Goal: Information Seeking & Learning: Learn about a topic

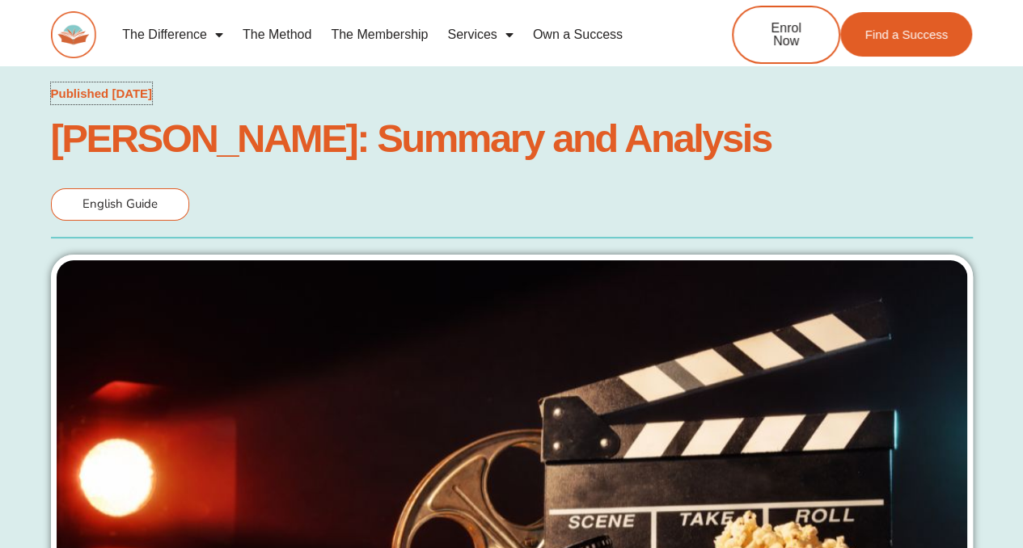
click at [153, 84] on span "Published October 8, 2023" at bounding box center [102, 93] width 102 height 23
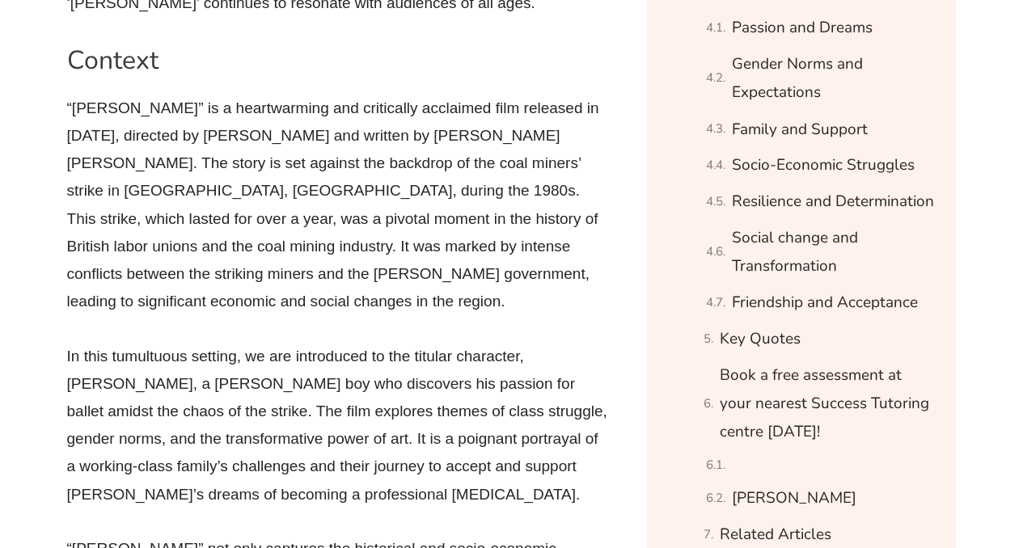
scroll to position [1425, 0]
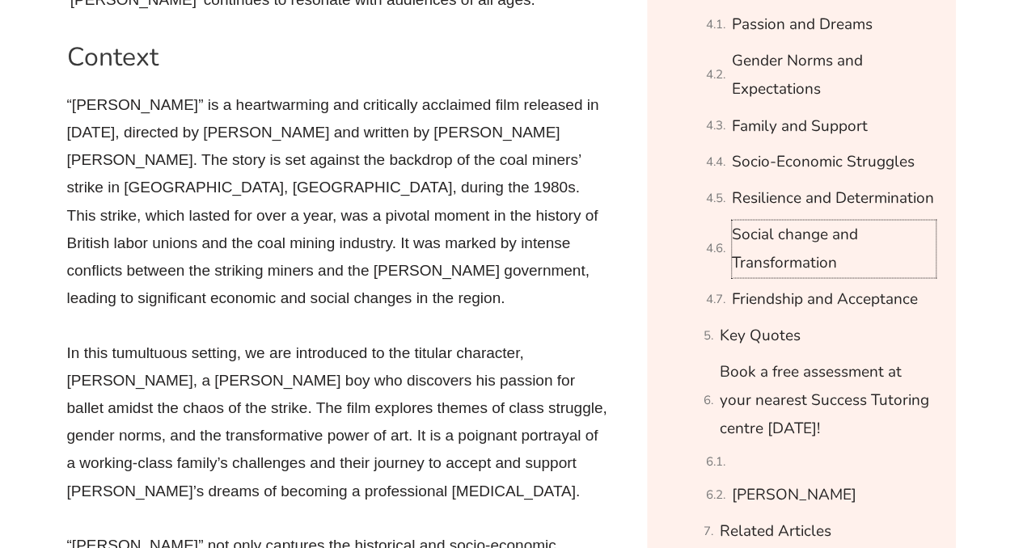
click at [788, 255] on link "Social change and Transformation" at bounding box center [834, 248] width 204 height 57
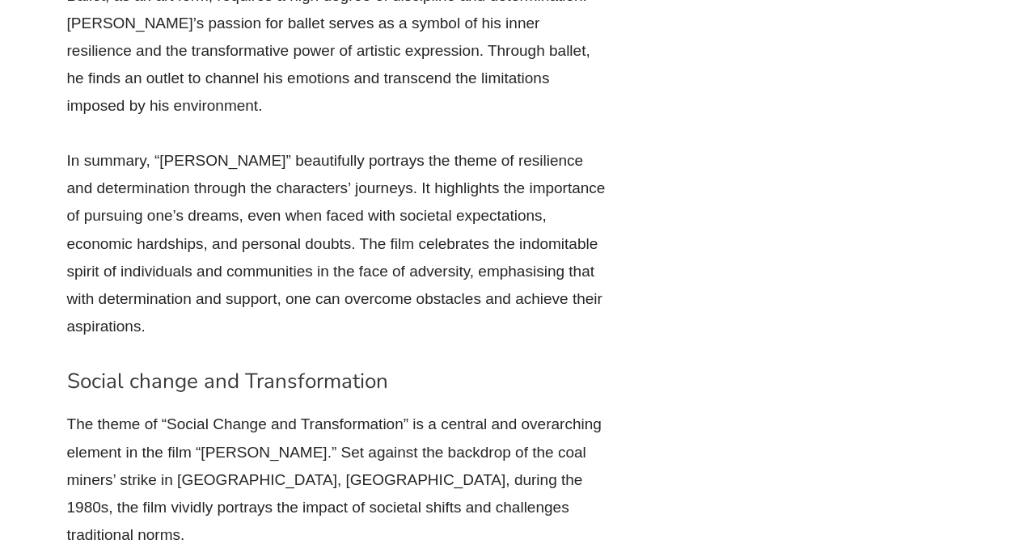
scroll to position [23775, 0]
drag, startPoint x: 405, startPoint y: 336, endPoint x: 399, endPoint y: 406, distance: 69.8
copy p "The film’s narrative serves as a powerful testament to the potential for transf…"
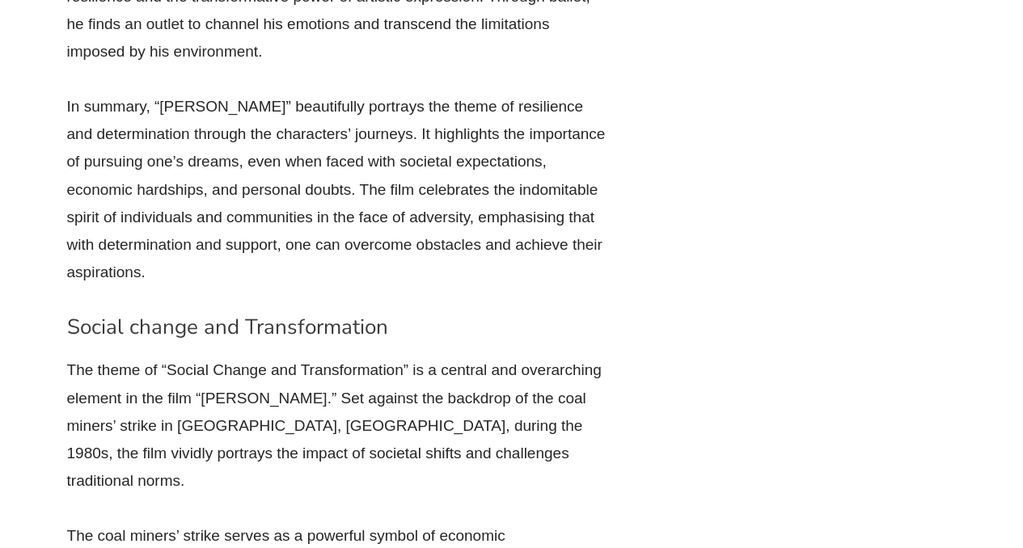
scroll to position [23873, 0]
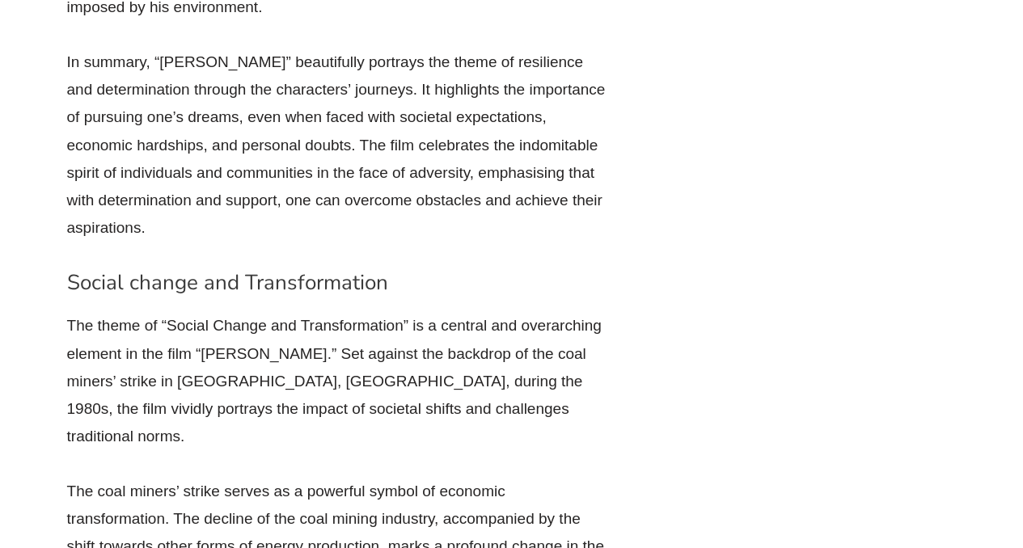
drag, startPoint x: 404, startPoint y: 247, endPoint x: 377, endPoint y: 294, distance: 54.4
copy p "The film’s narrative serves as a powerful testament to the potential for transf…"
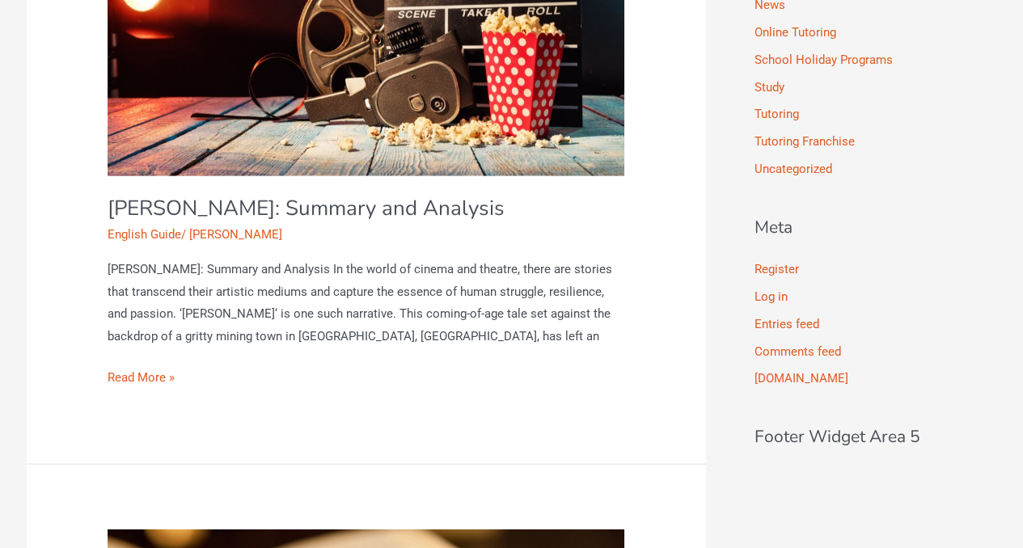
scroll to position [1677, 0]
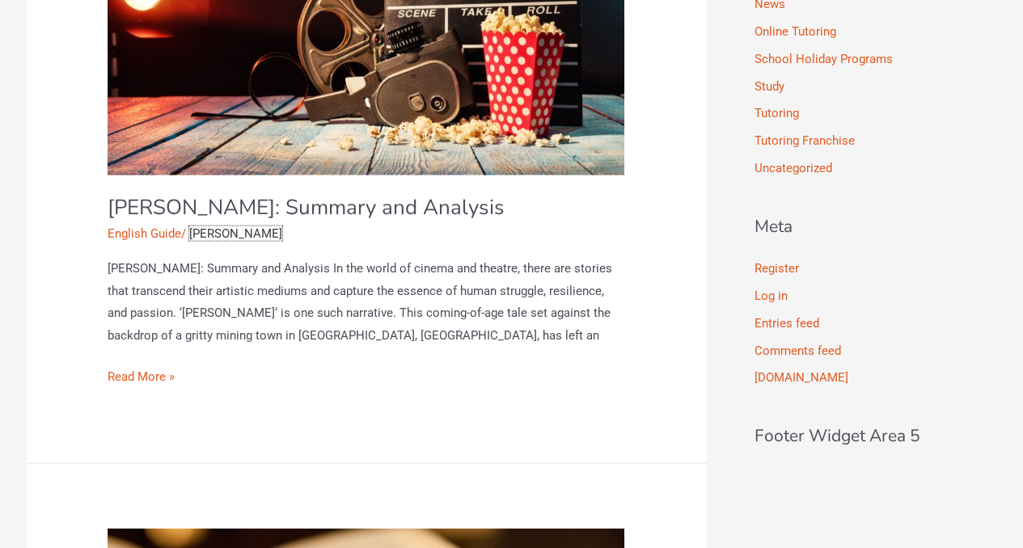
click at [233, 226] on span "[PERSON_NAME]" at bounding box center [235, 233] width 93 height 15
click at [202, 260] on p "Billy Eliot: Summary and Analysis In the world of cinema and theatre, there are…" at bounding box center [366, 303] width 517 height 90
click at [192, 193] on link "[PERSON_NAME]: Summary and Analysis" at bounding box center [306, 207] width 397 height 28
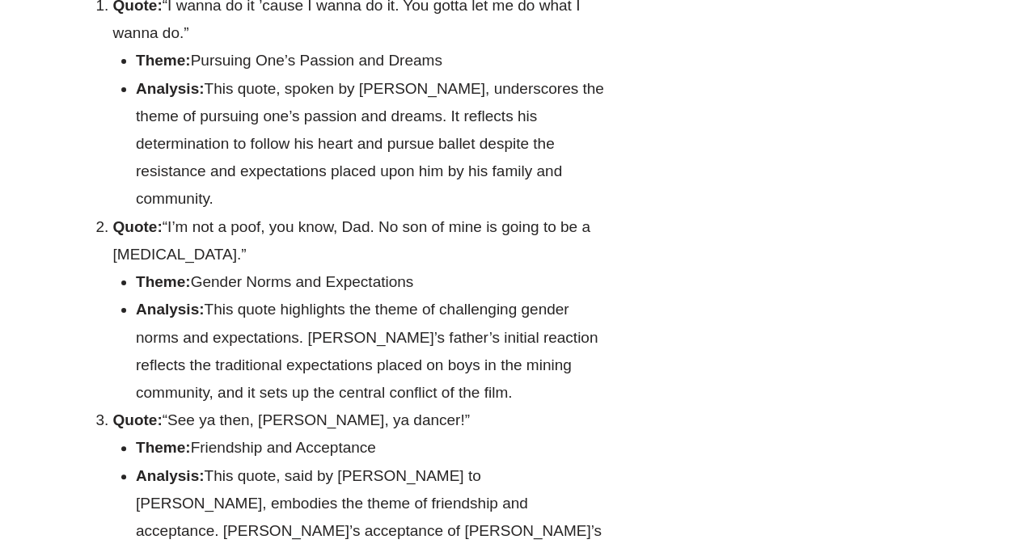
scroll to position [27591, 0]
